Goal: Check status: Check status

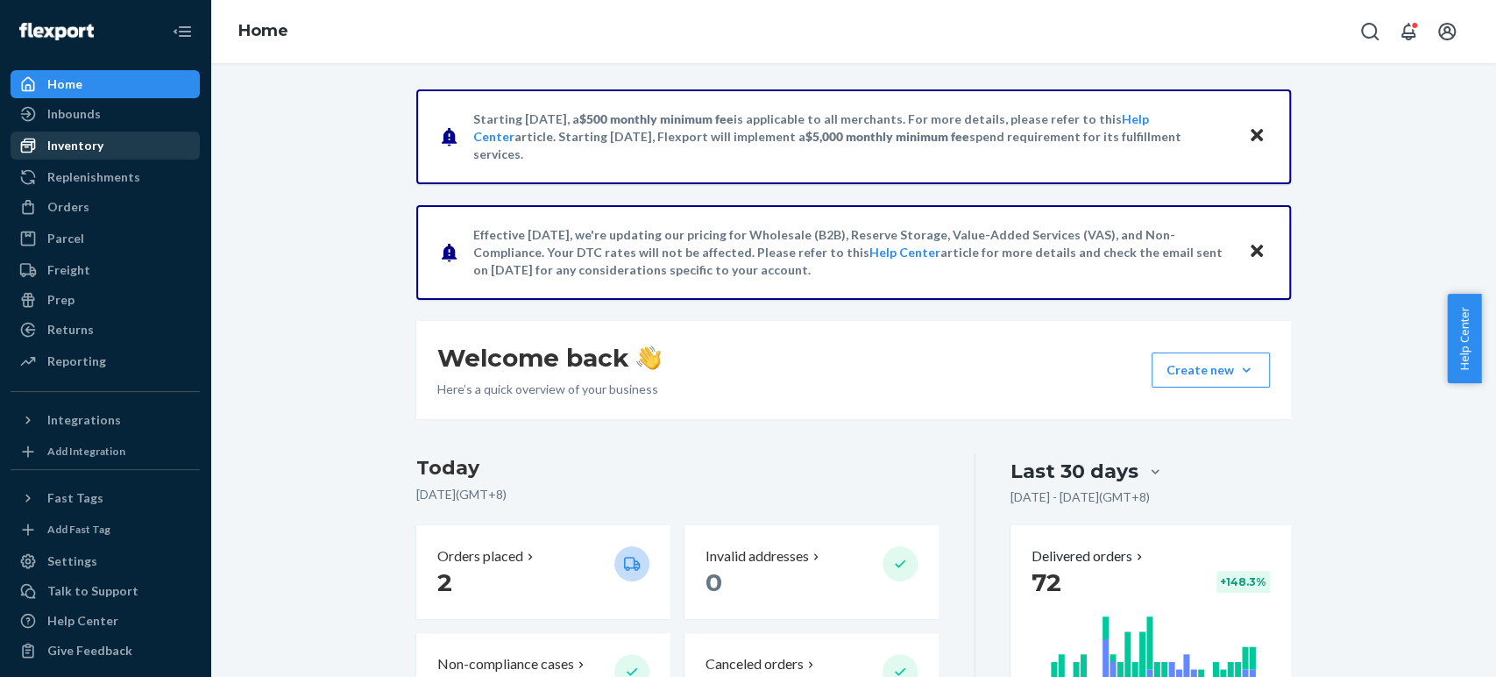
click at [90, 138] on div "Inventory" at bounding box center [75, 146] width 56 height 18
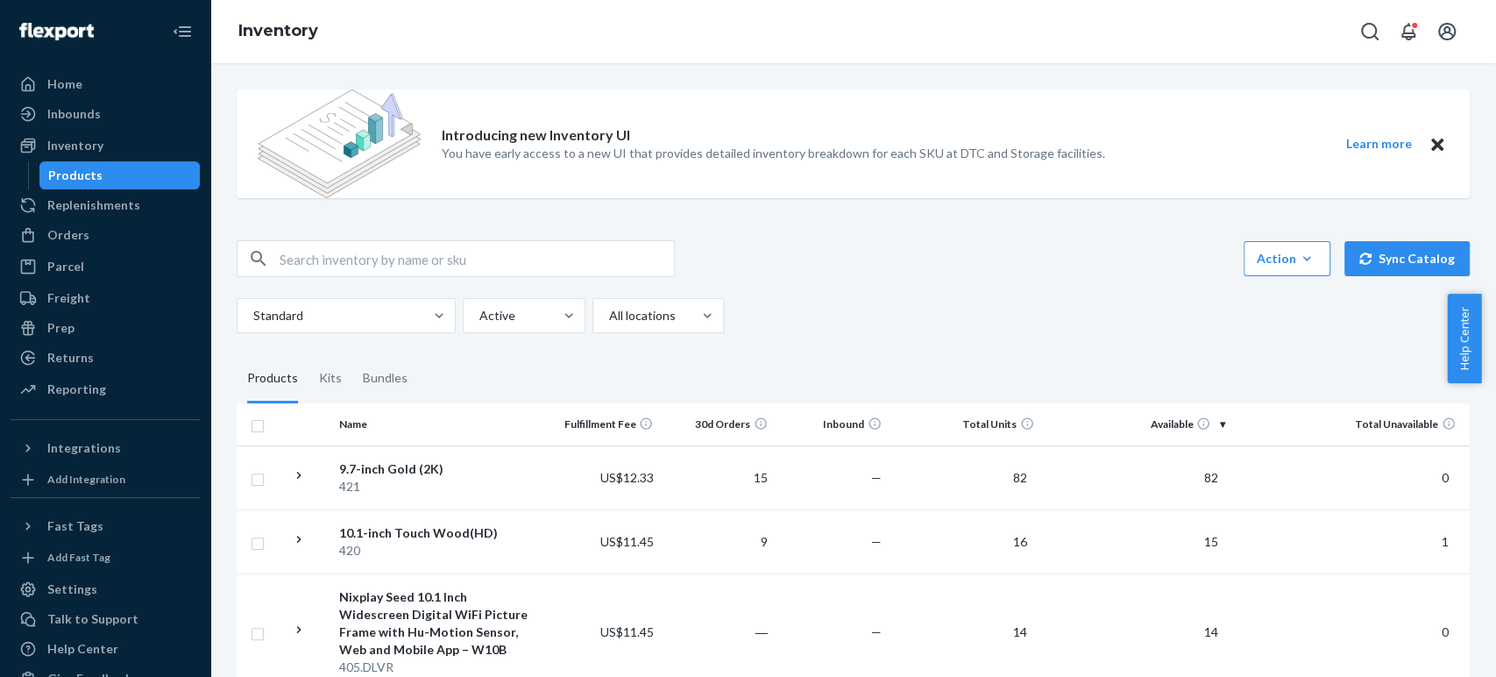
click at [1165, 429] on th "Available" at bounding box center [1136, 424] width 190 height 42
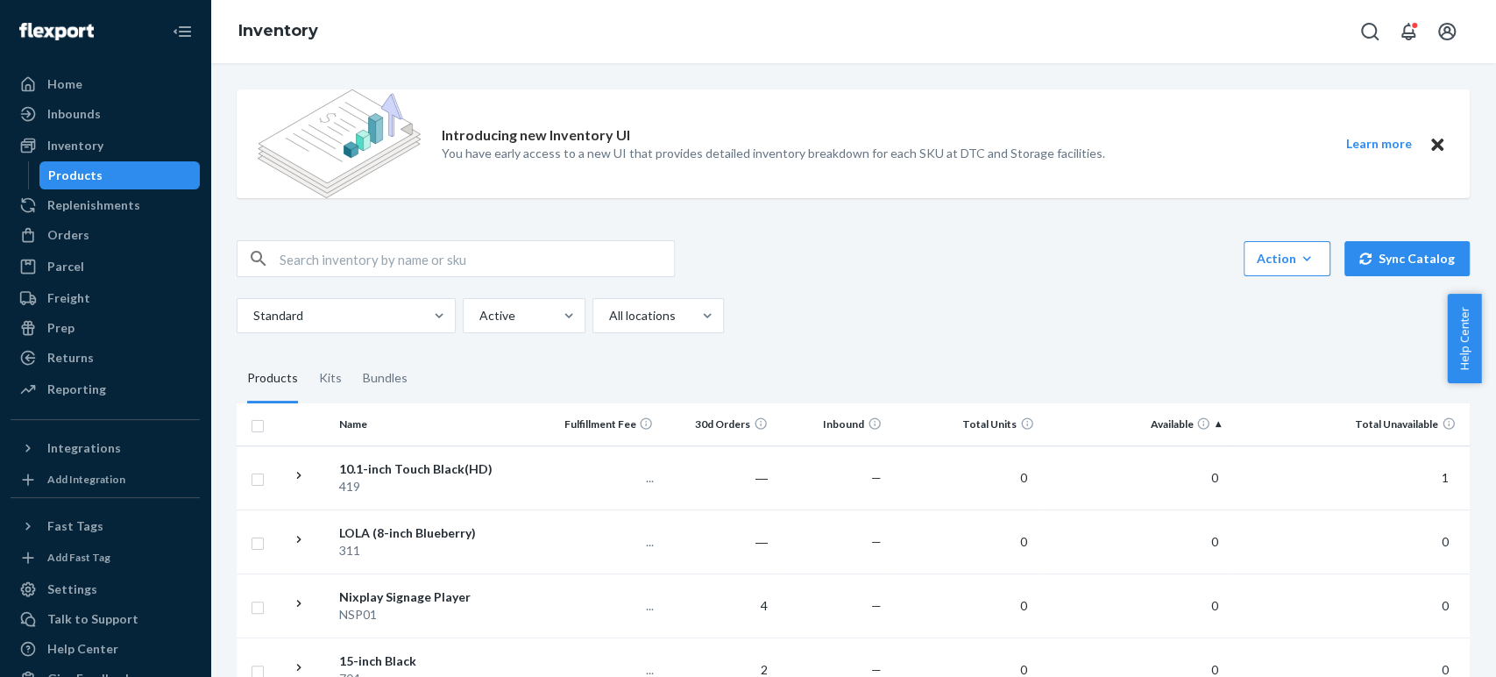
click at [1177, 426] on th "Available" at bounding box center [1136, 424] width 190 height 42
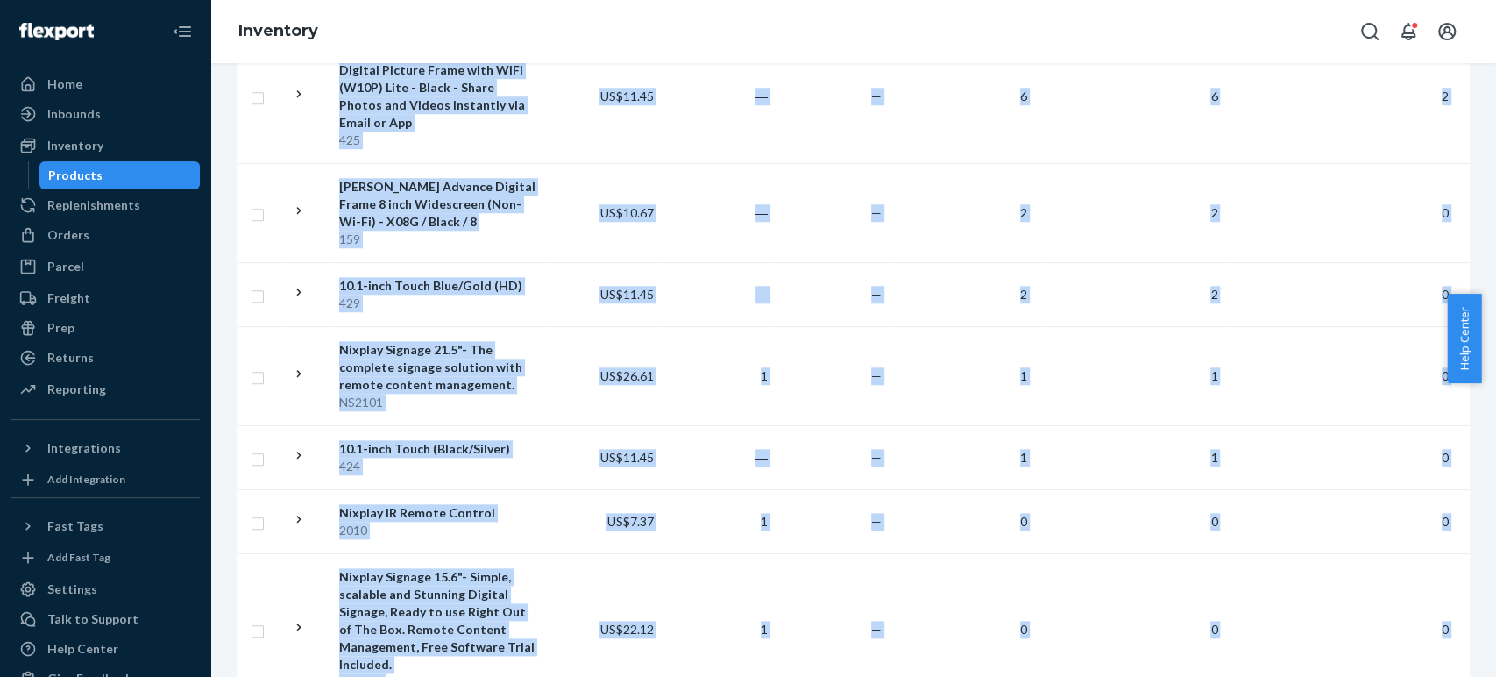
scroll to position [1272, 0]
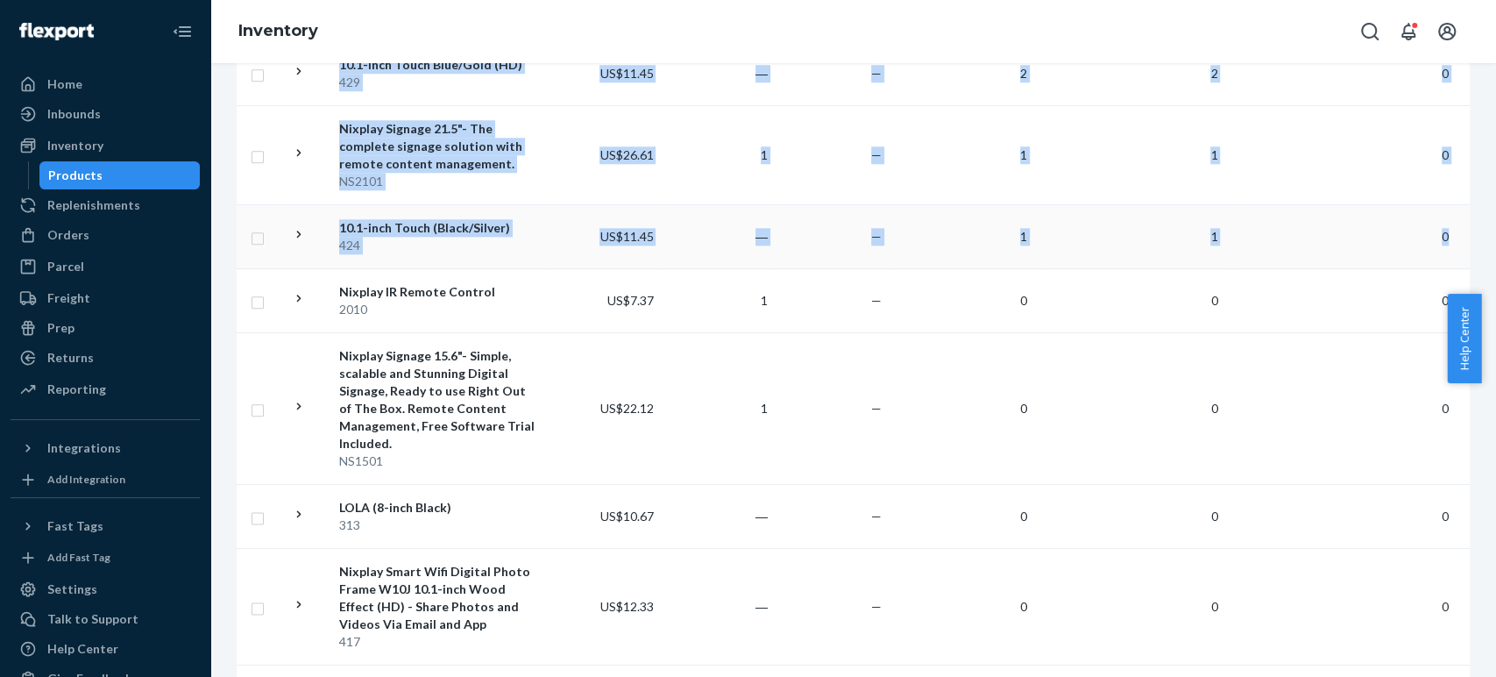
drag, startPoint x: 329, startPoint y: 415, endPoint x: 1451, endPoint y: 202, distance: 1142.8
click at [1451, 202] on table "Name Fulfillment Fee 30d Orders Inbound Total Units Available Total Unavailable…" at bounding box center [853, 246] width 1233 height 2228
copy table "Lore Ipsumdolors Ame 27c Adipis Elitsed Doeiu Tempo Incididun Utlab Etdoloremag…"
